Goal: Task Accomplishment & Management: Use online tool/utility

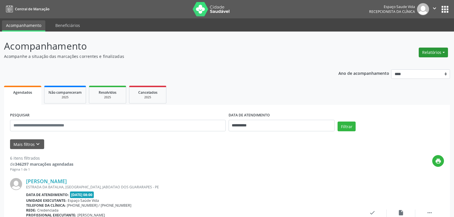
click at [436, 53] on button "Relatórios" at bounding box center [433, 53] width 29 height 10
click at [416, 63] on link "Agendamentos" at bounding box center [418, 65] width 62 height 8
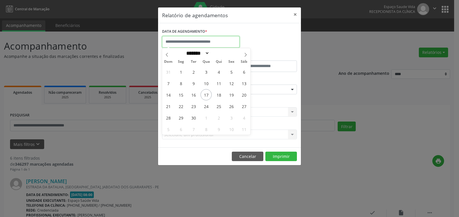
click at [189, 42] on input "text" at bounding box center [200, 41] width 77 height 11
click at [244, 52] on span at bounding box center [246, 53] width 10 height 10
select select "*"
click at [208, 71] on span "1" at bounding box center [206, 71] width 11 height 11
type input "**********"
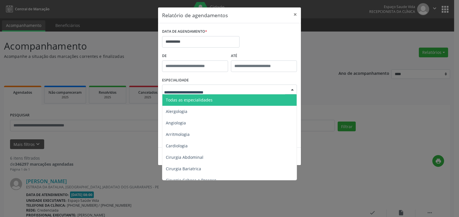
click at [209, 100] on span "Todas as especialidades" at bounding box center [189, 99] width 47 height 5
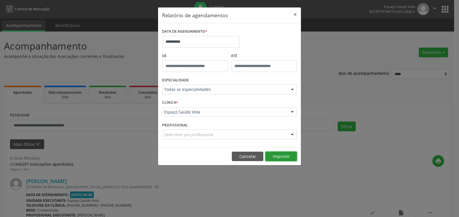
click at [277, 158] on button "Imprimir" at bounding box center [281, 157] width 32 height 10
